Goal: Go to known website: Access a specific website the user already knows

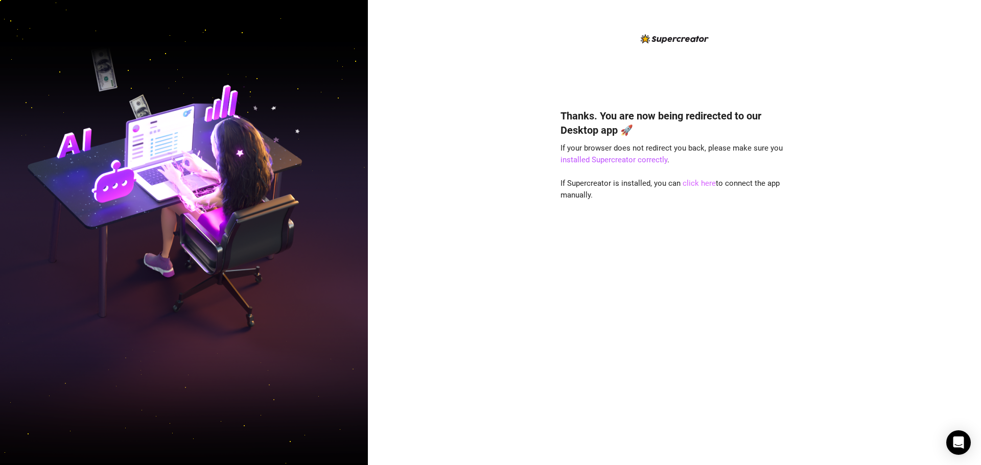
click at [706, 184] on link "click here" at bounding box center [698, 183] width 33 height 9
click at [697, 181] on link "click here" at bounding box center [698, 183] width 33 height 9
click at [682, 184] on link "click here" at bounding box center [698, 183] width 33 height 9
click at [690, 182] on link "click here" at bounding box center [698, 183] width 33 height 9
